Goal: Navigation & Orientation: Find specific page/section

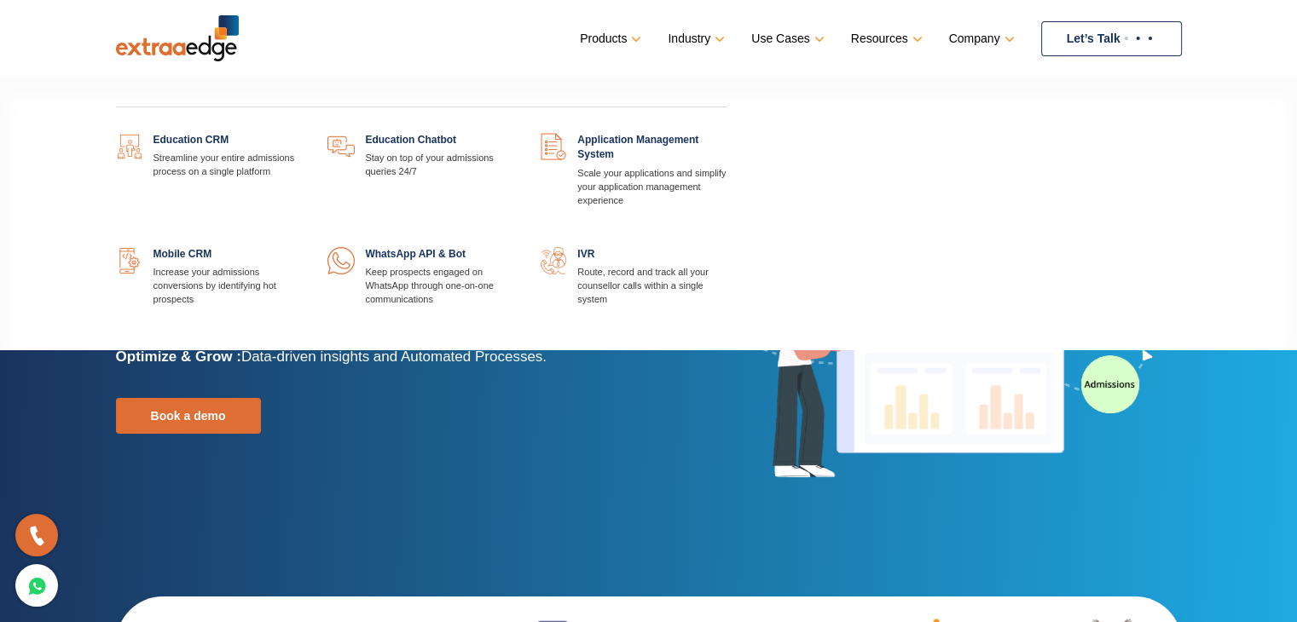
click at [618, 37] on link "Products" at bounding box center [609, 38] width 58 height 25
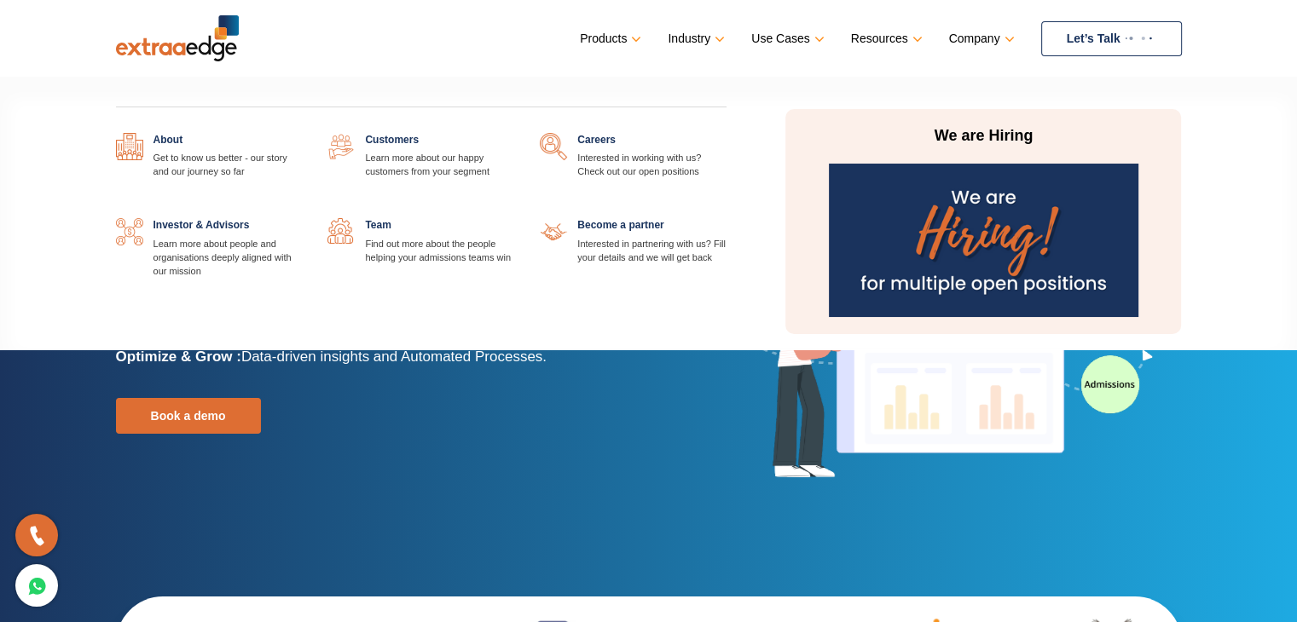
click at [726, 133] on link at bounding box center [726, 133] width 0 height 0
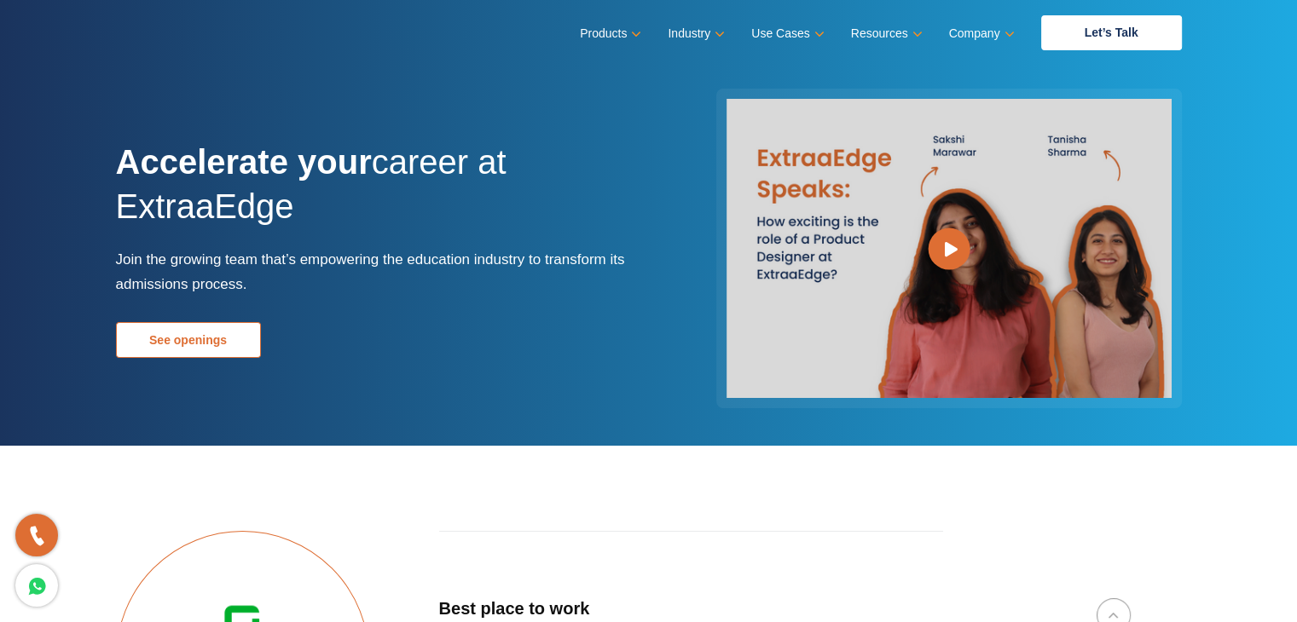
click at [205, 345] on link "See openings" at bounding box center [188, 340] width 145 height 36
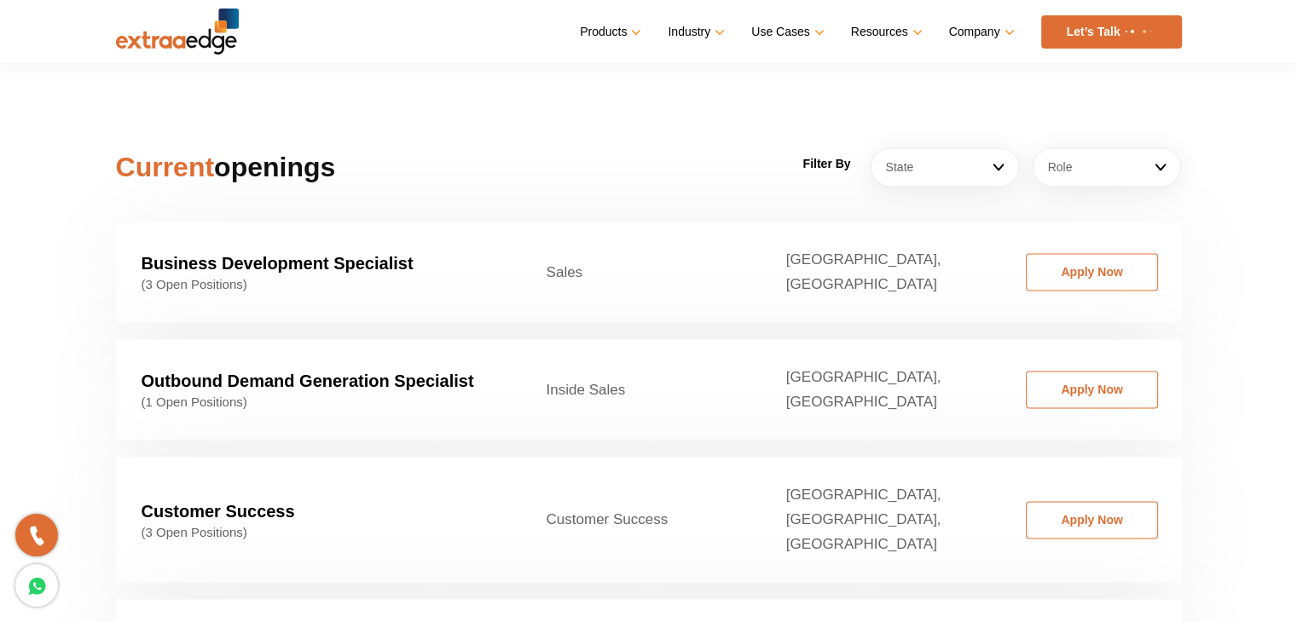
scroll to position [2594, 0]
